Goal: Task Accomplishment & Management: Manage account settings

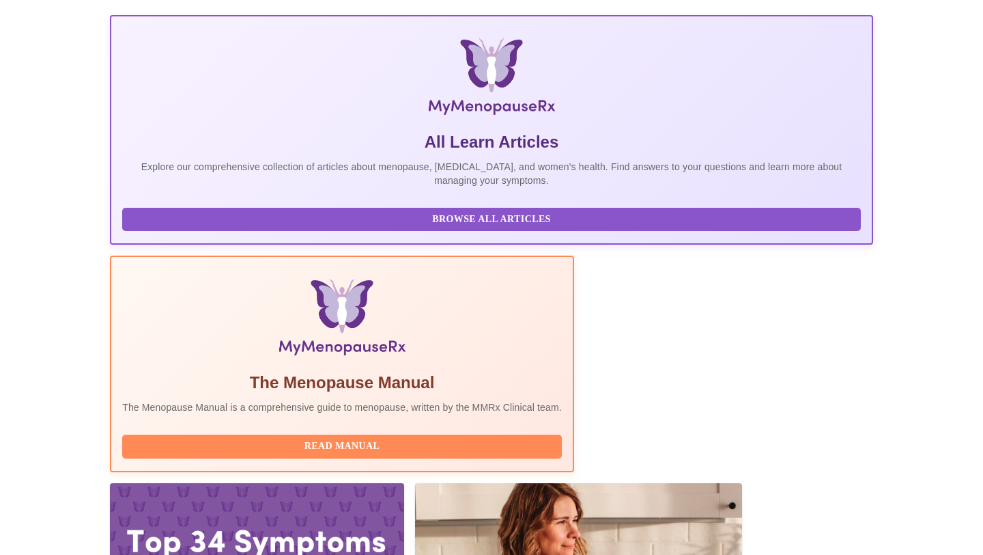
scroll to position [182, 0]
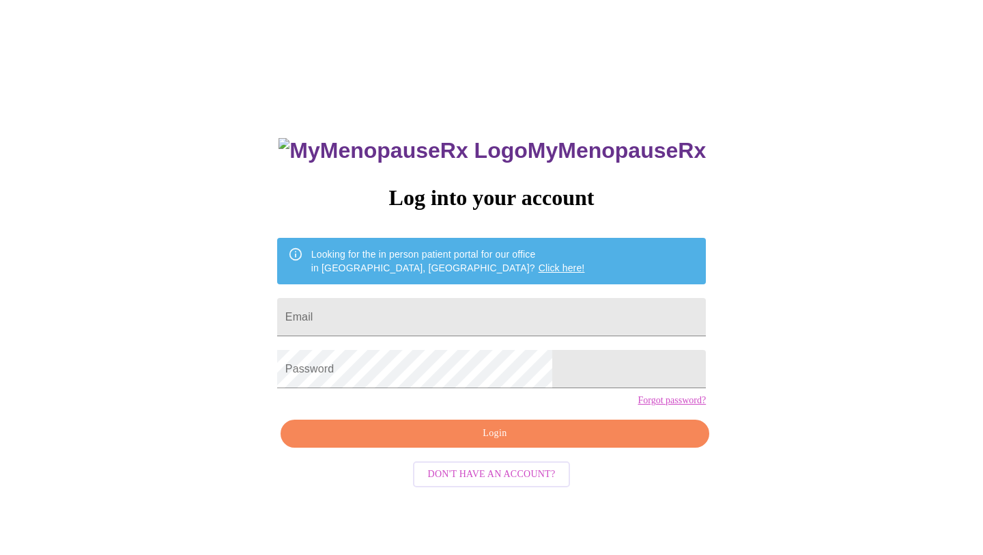
scroll to position [14, 0]
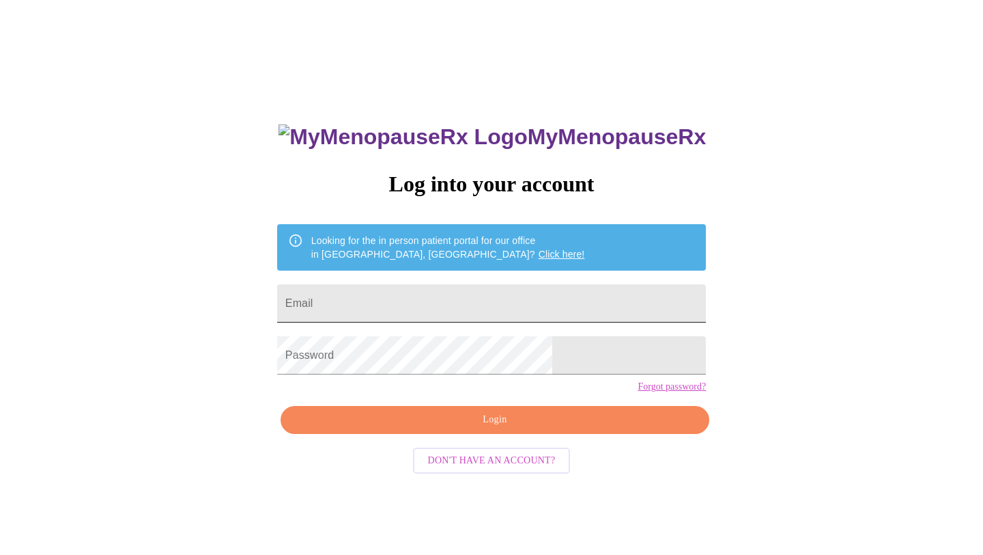
click at [408, 302] on input "Email" at bounding box center [491, 303] width 429 height 38
type input "becca.hahn@gmail.com"
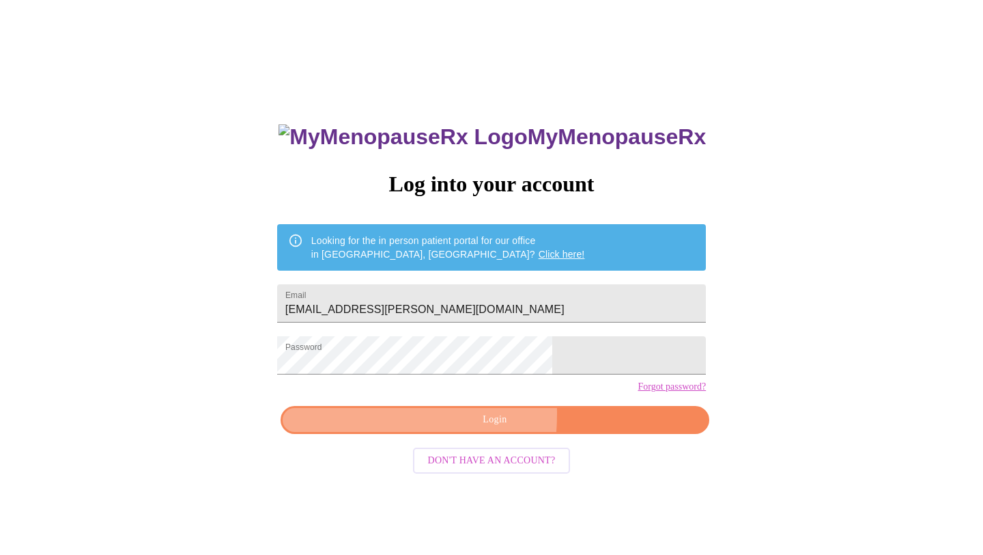
click at [393, 428] on span "Login" at bounding box center [494, 419] width 397 height 17
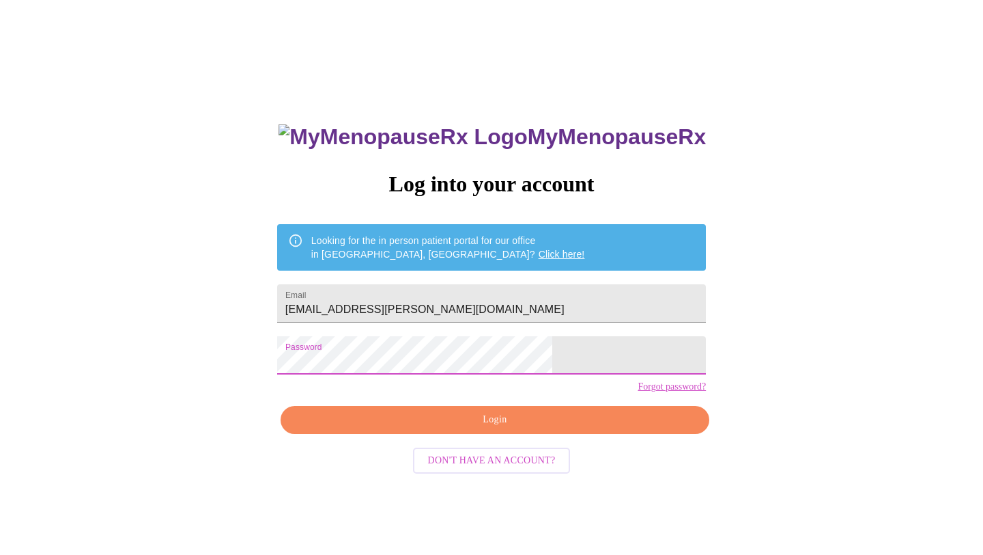
click at [205, 361] on div "MyMenopauseRx Log into your account Looking for the in person patient portal fo…" at bounding box center [491, 324] width 972 height 665
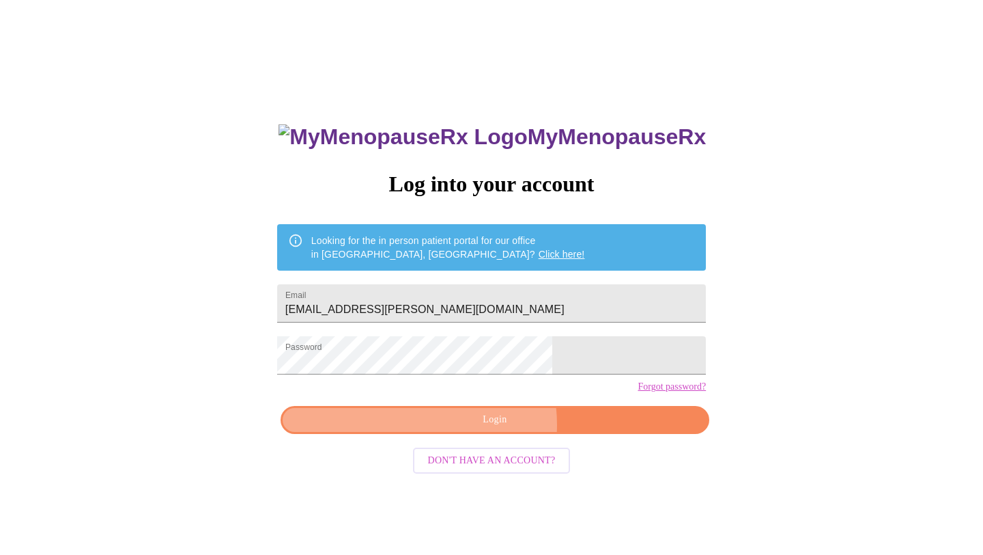
click at [477, 428] on span "Login" at bounding box center [494, 419] width 397 height 17
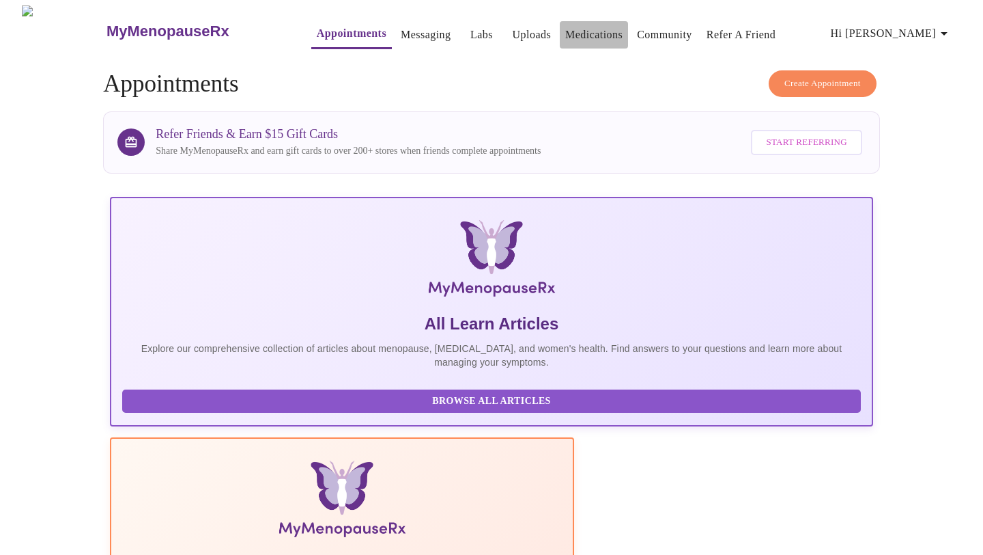
click at [565, 32] on link "Medications" at bounding box center [593, 34] width 57 height 19
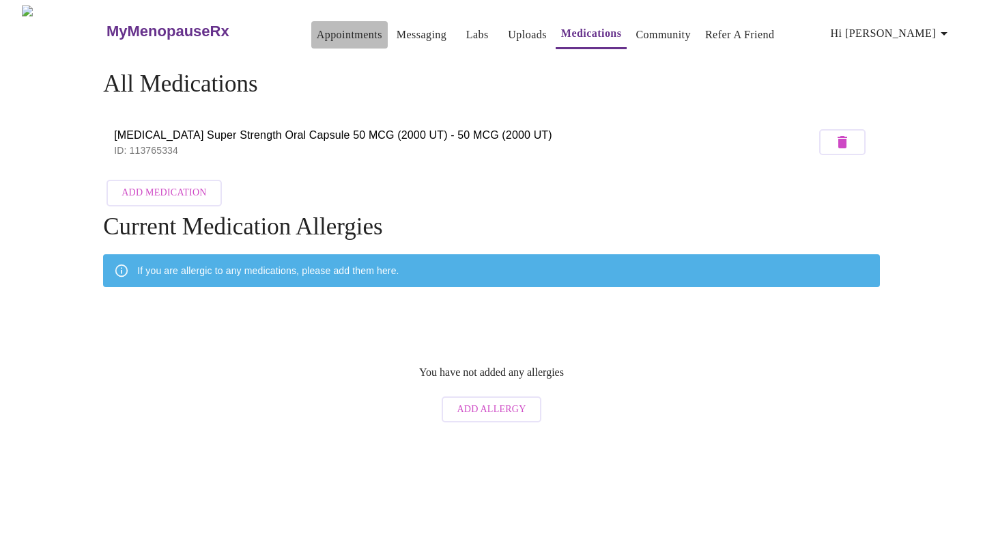
click at [317, 28] on link "Appointments" at bounding box center [350, 34] width 66 height 19
